Goal: Information Seeking & Learning: Learn about a topic

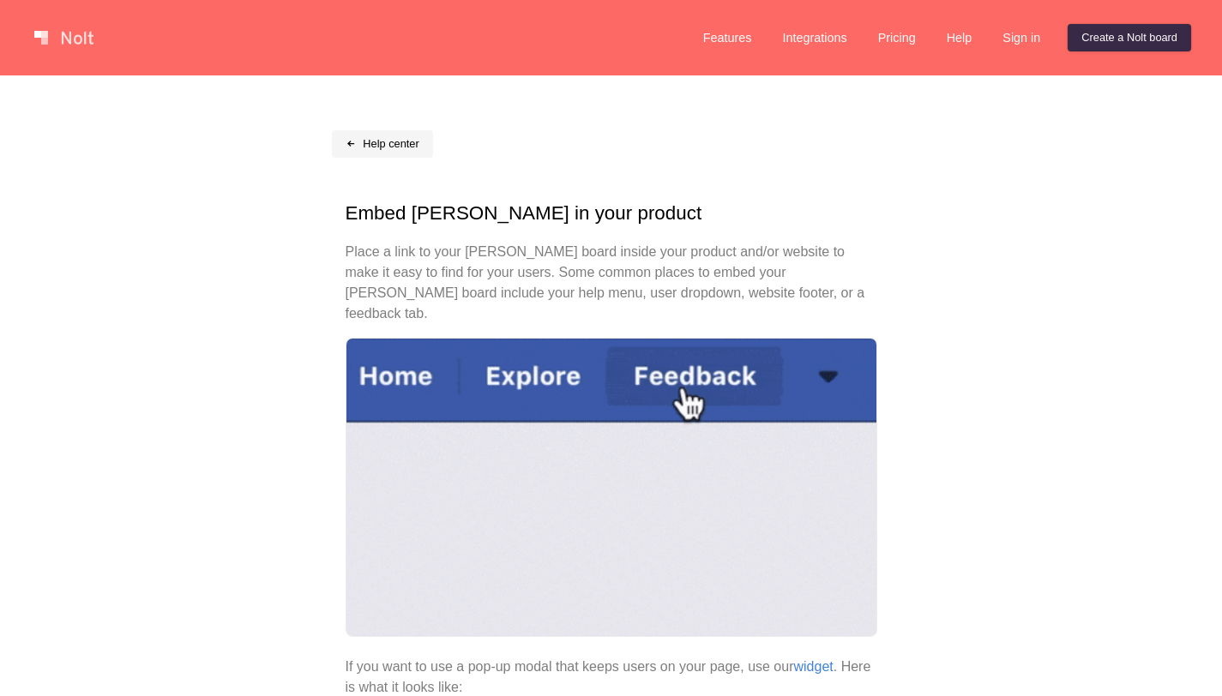
click at [387, 152] on link "Help center" at bounding box center [382, 143] width 101 height 27
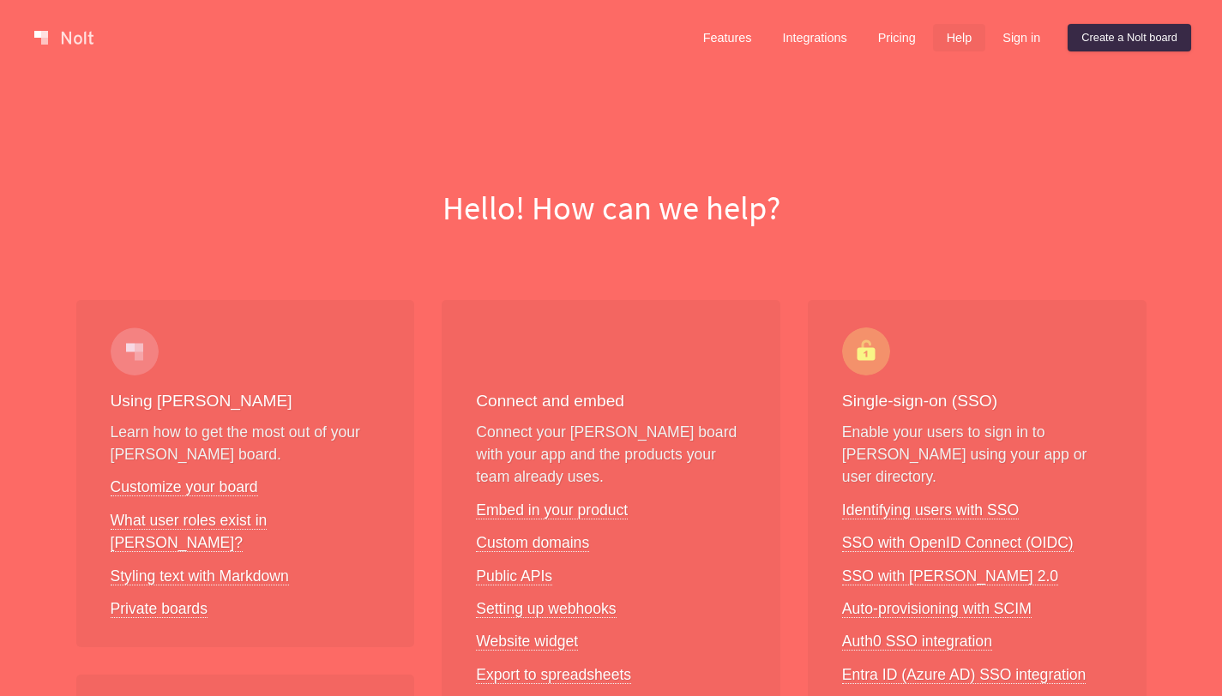
scroll to position [326, 0]
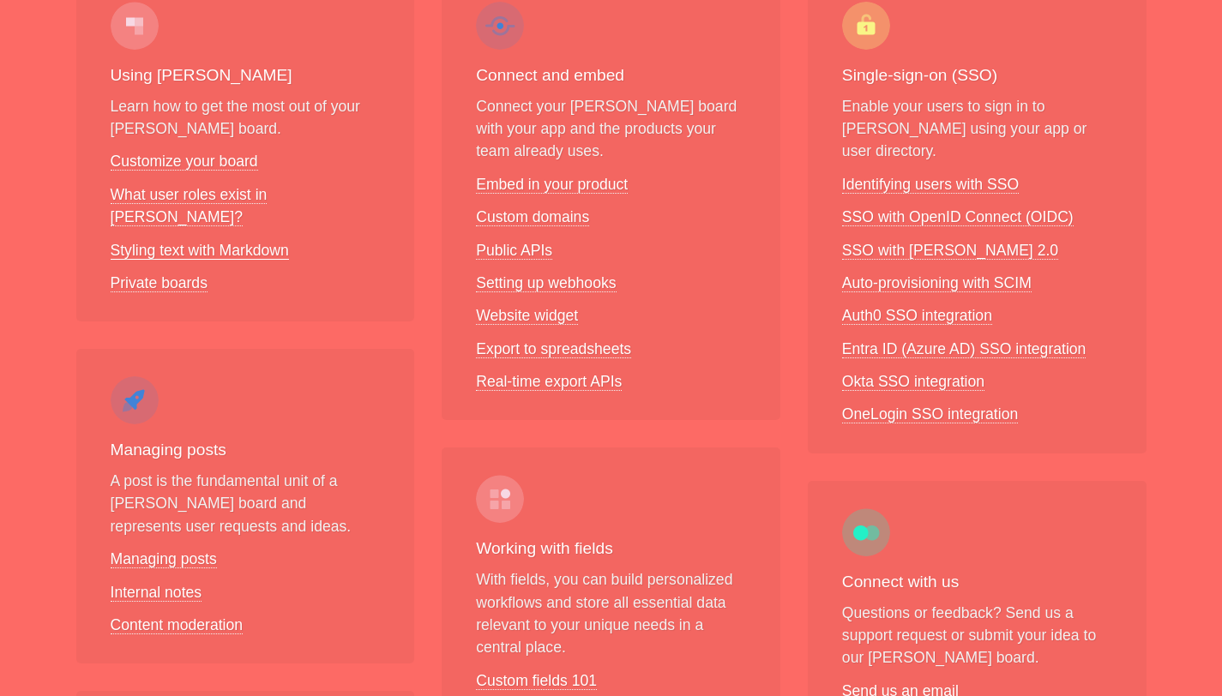
click at [230, 242] on link "Styling text with Markdown" at bounding box center [200, 251] width 178 height 18
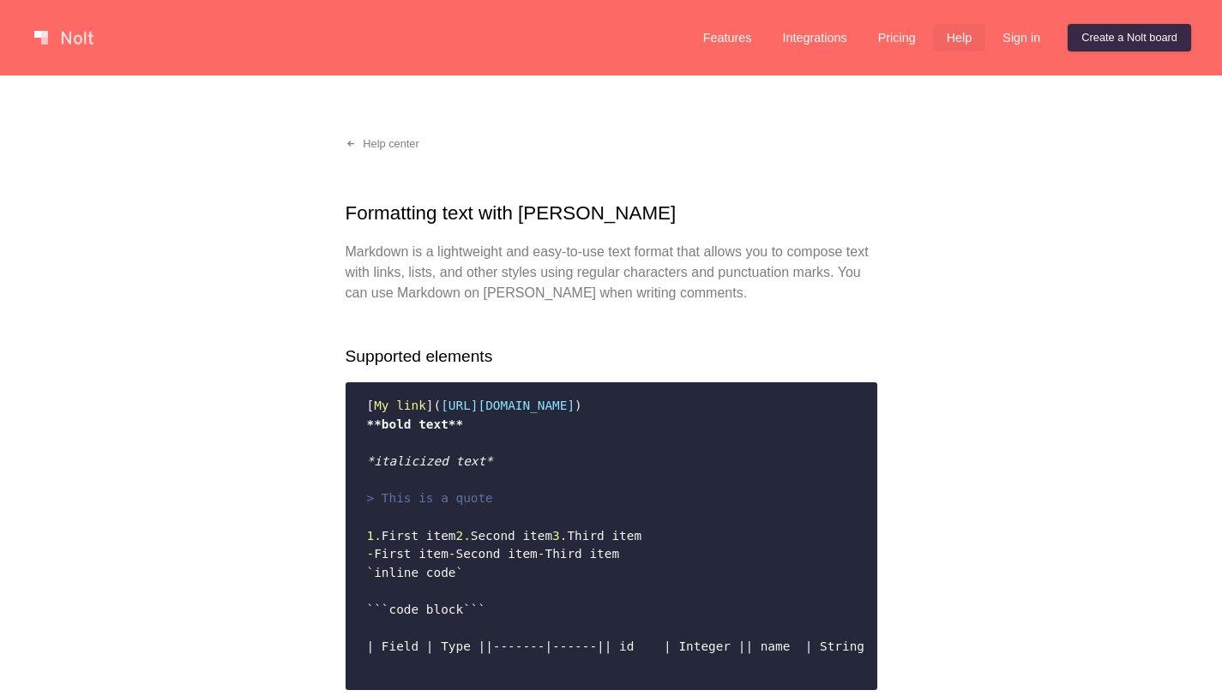
click at [965, 45] on link "Help" at bounding box center [959, 37] width 53 height 27
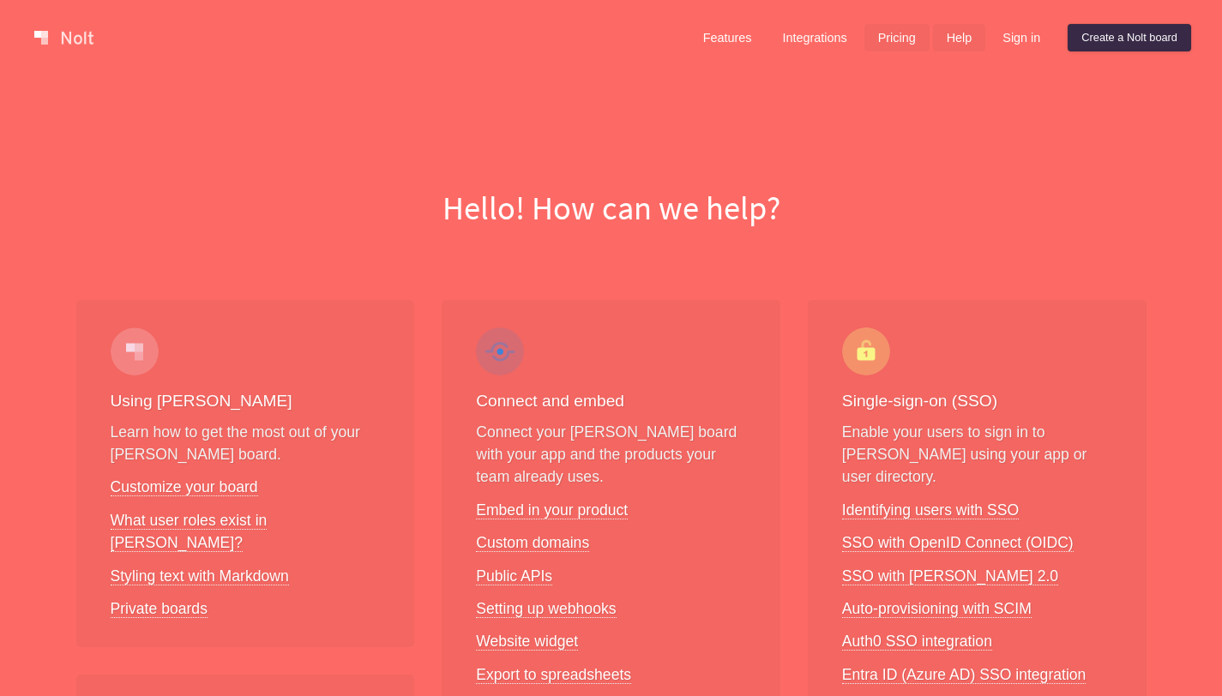
click at [891, 34] on link "Pricing" at bounding box center [896, 37] width 65 height 27
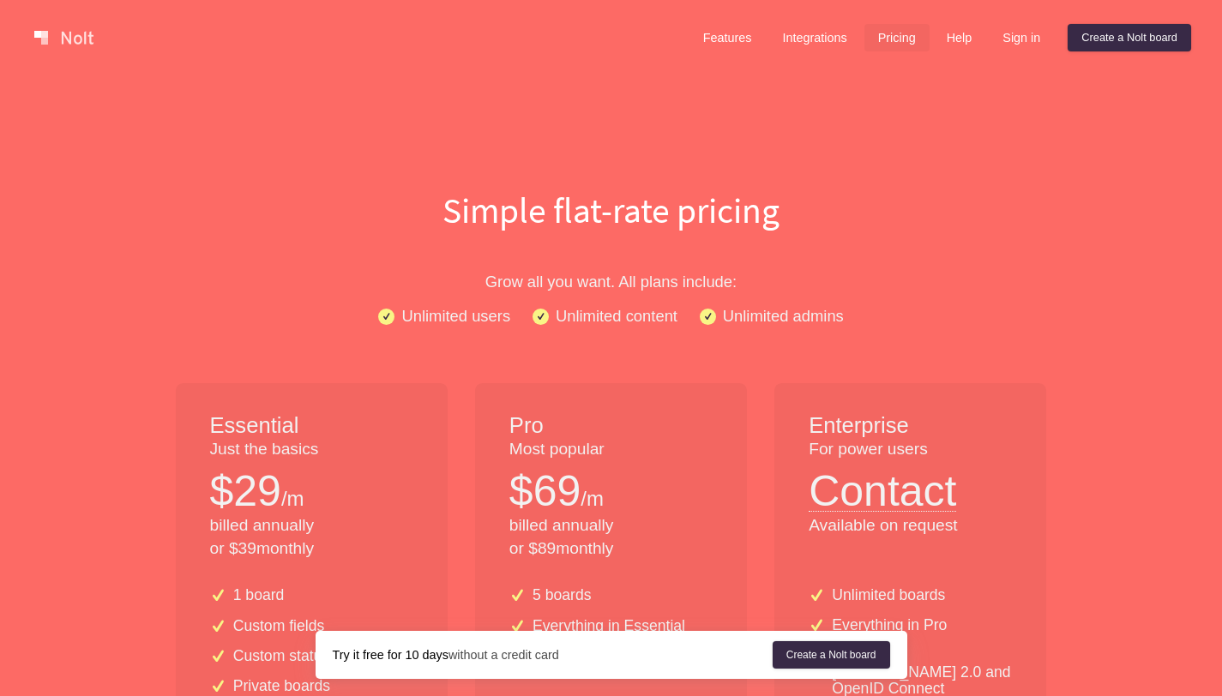
click at [69, 33] on link at bounding box center [63, 37] width 73 height 27
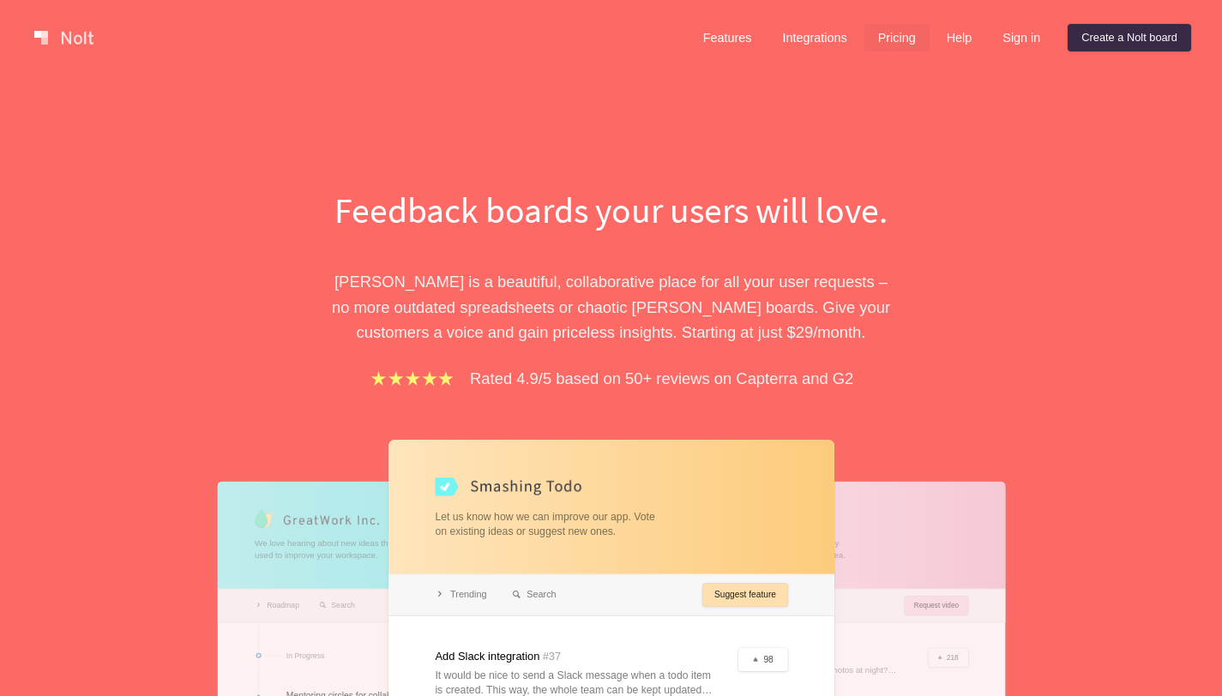
click at [889, 33] on link "Pricing" at bounding box center [896, 37] width 65 height 27
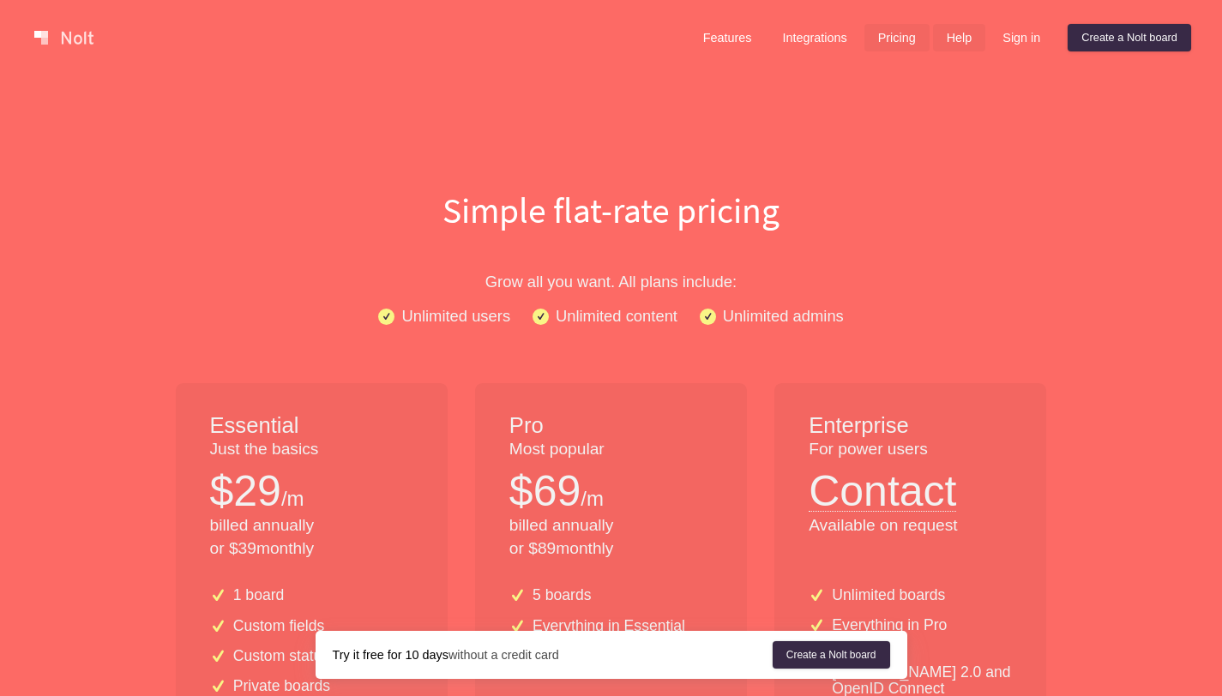
click at [955, 39] on link "Help" at bounding box center [959, 37] width 53 height 27
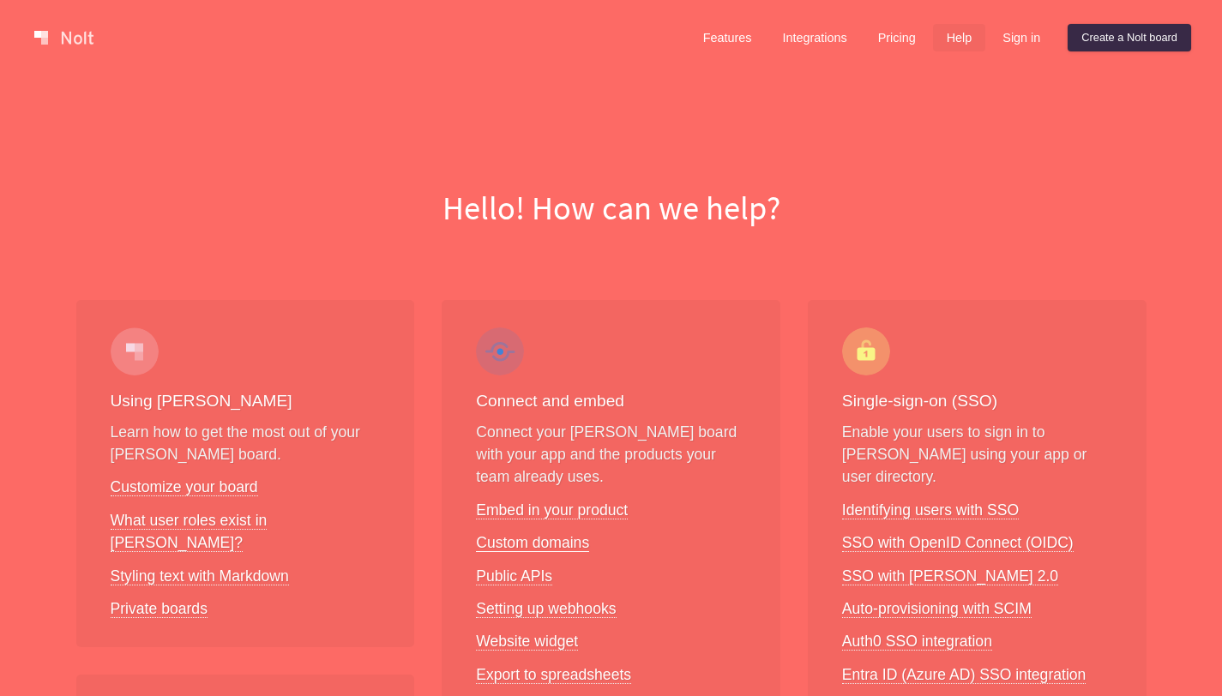
click at [534, 550] on link "Custom domains" at bounding box center [532, 543] width 113 height 18
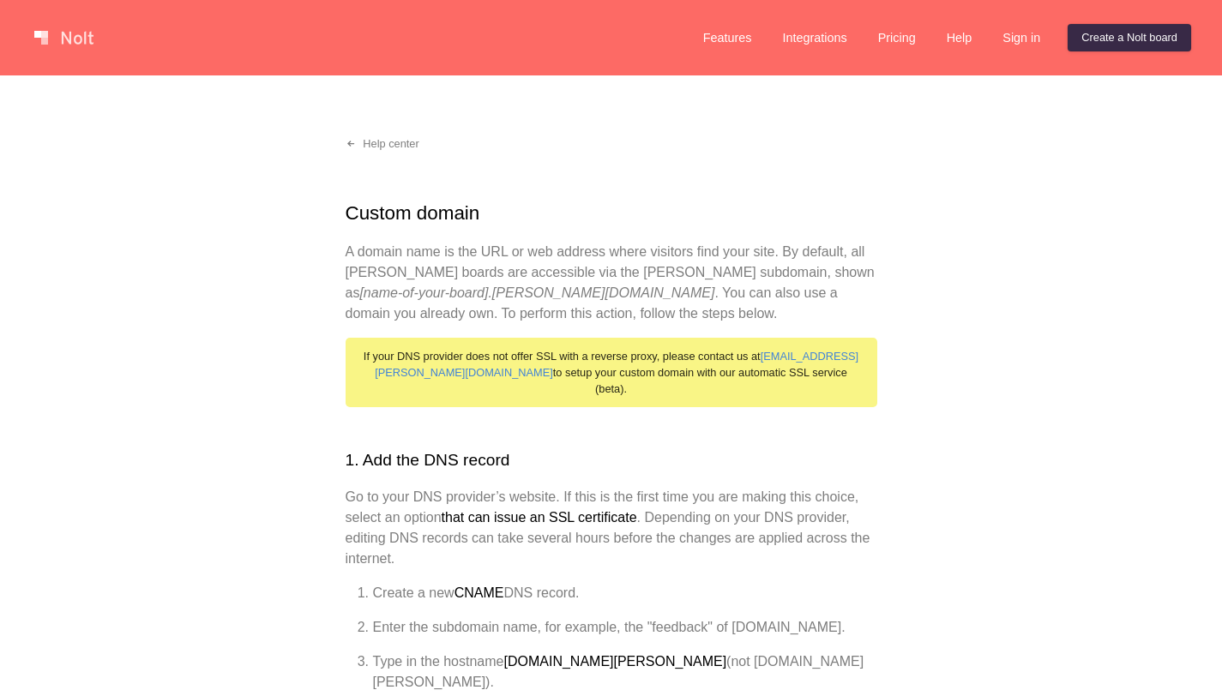
click at [68, 27] on link at bounding box center [63, 37] width 73 height 27
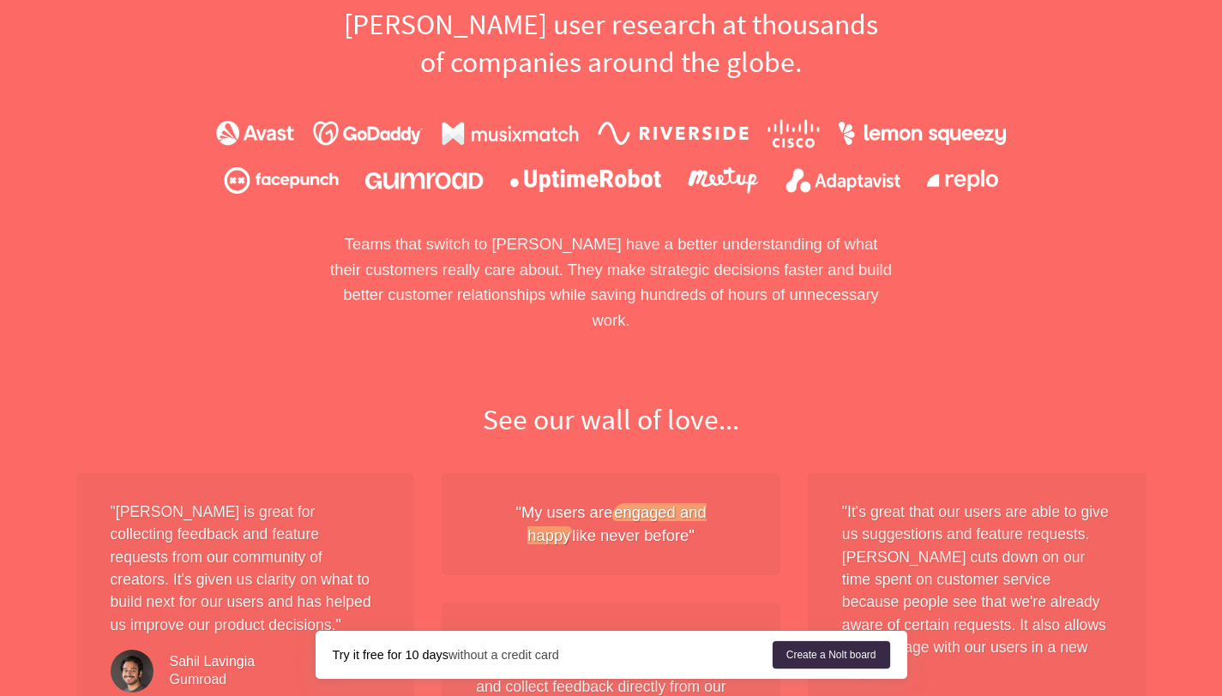
scroll to position [1458, 0]
